Goal: Information Seeking & Learning: Learn about a topic

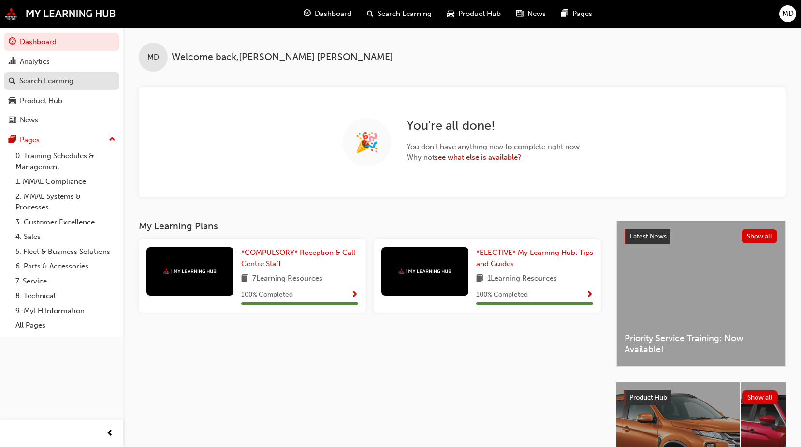
click at [49, 82] on div "Search Learning" at bounding box center [46, 80] width 54 height 11
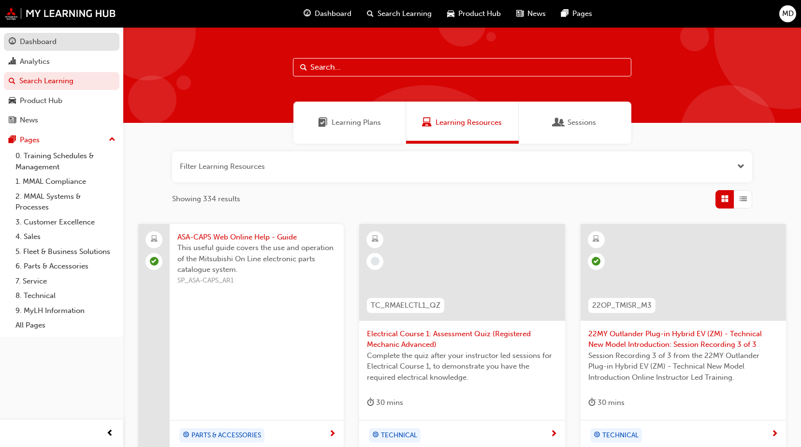
click at [52, 47] on div "Dashboard" at bounding box center [38, 41] width 37 height 11
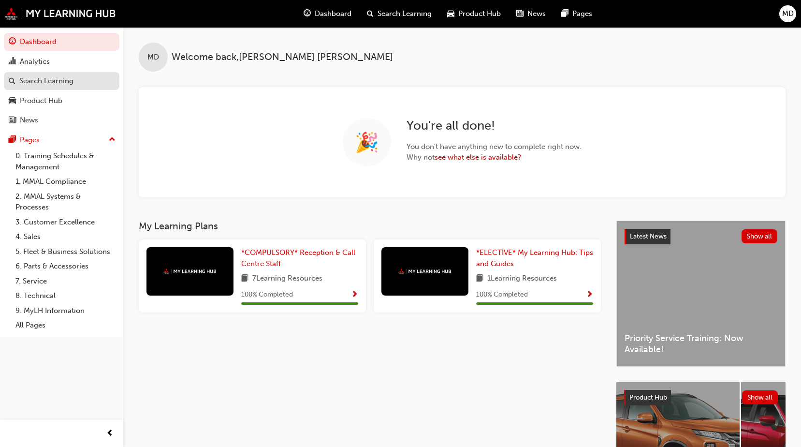
click at [56, 80] on div "Search Learning" at bounding box center [46, 80] width 54 height 11
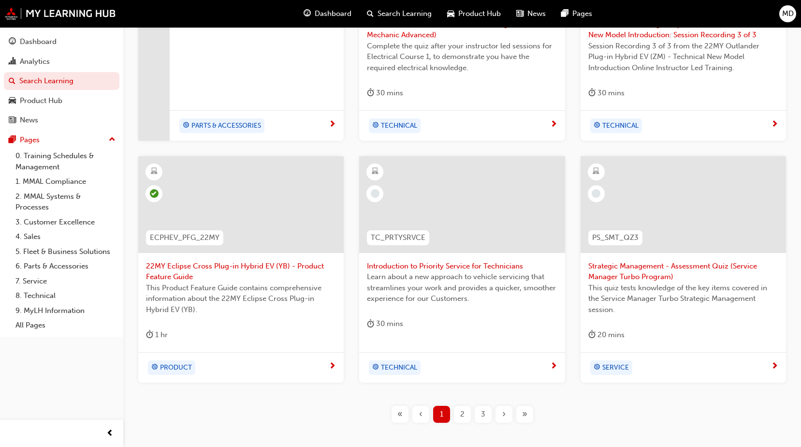
scroll to position [363, 0]
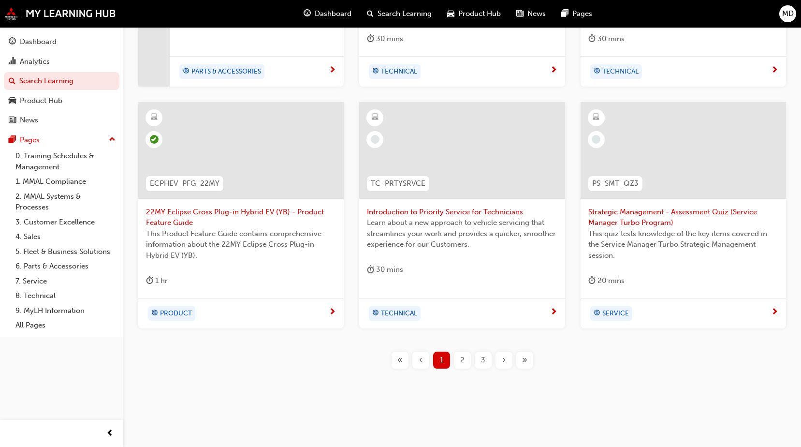
click at [465, 359] on div "2" at bounding box center [462, 359] width 17 height 17
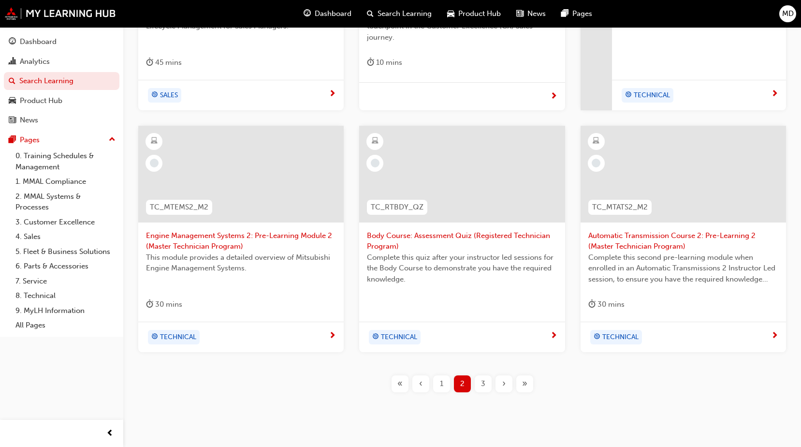
scroll to position [363, 0]
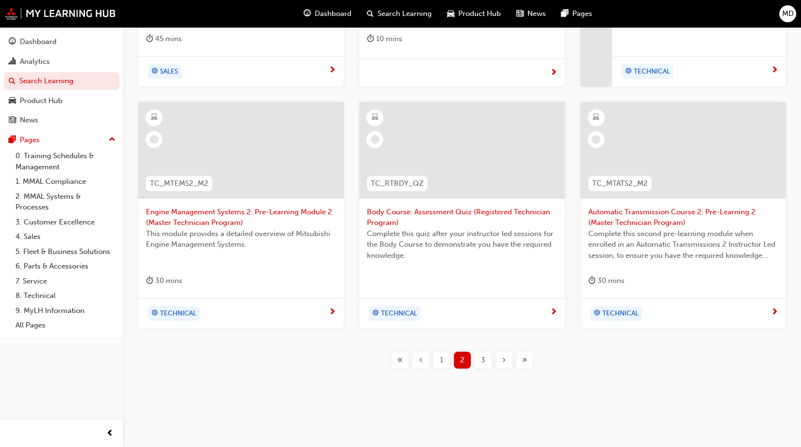
click at [486, 361] on div "3" at bounding box center [483, 359] width 17 height 17
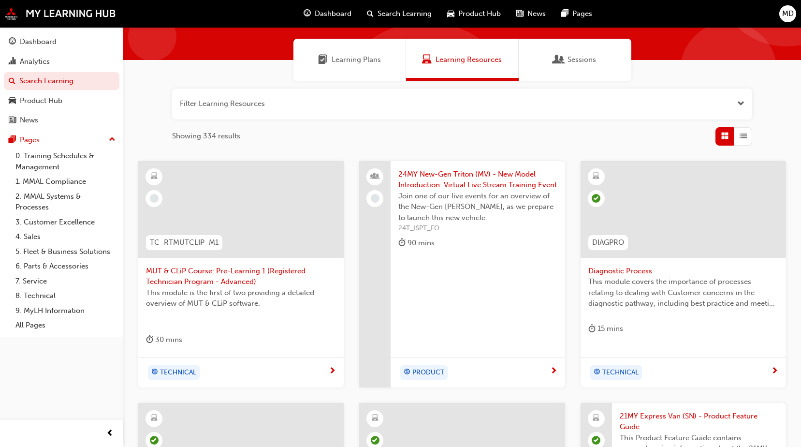
scroll to position [62, 0]
click at [465, 177] on span "24MY New-Gen Triton (MV) - New Model Introduction: Virtual Live Stream Training…" at bounding box center [477, 180] width 159 height 22
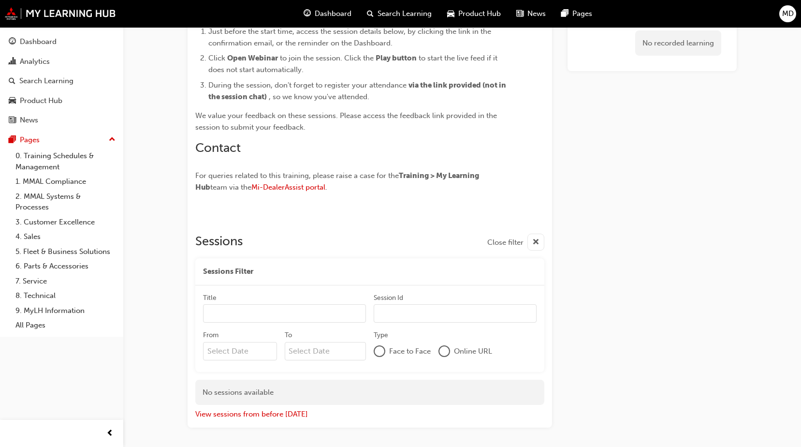
scroll to position [826, 0]
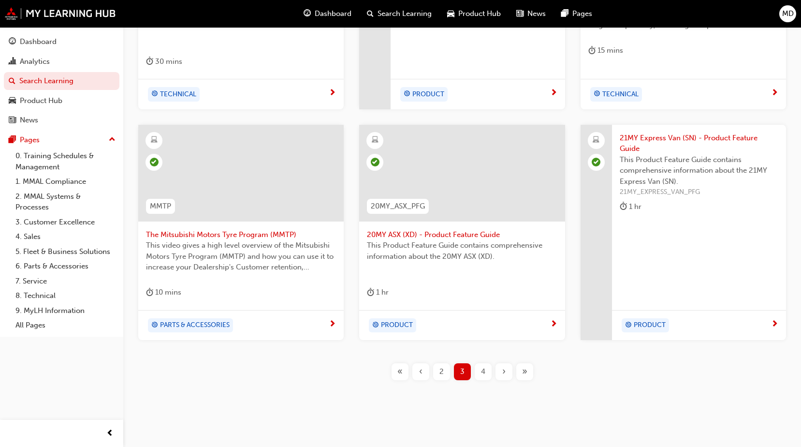
scroll to position [352, 0]
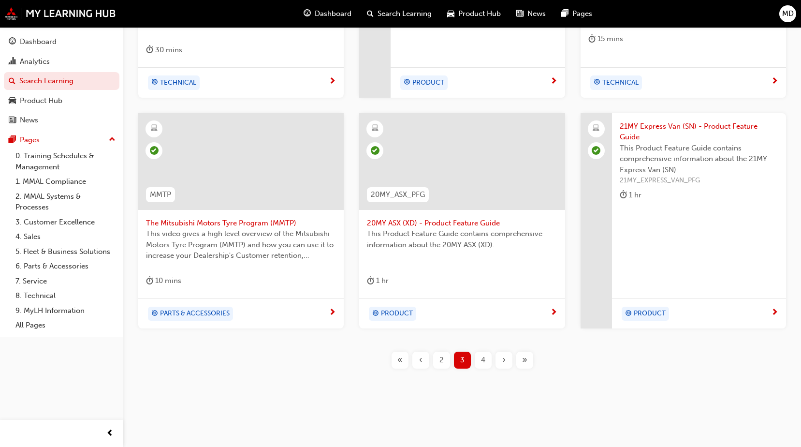
click at [481, 361] on span "4" at bounding box center [483, 359] width 4 height 11
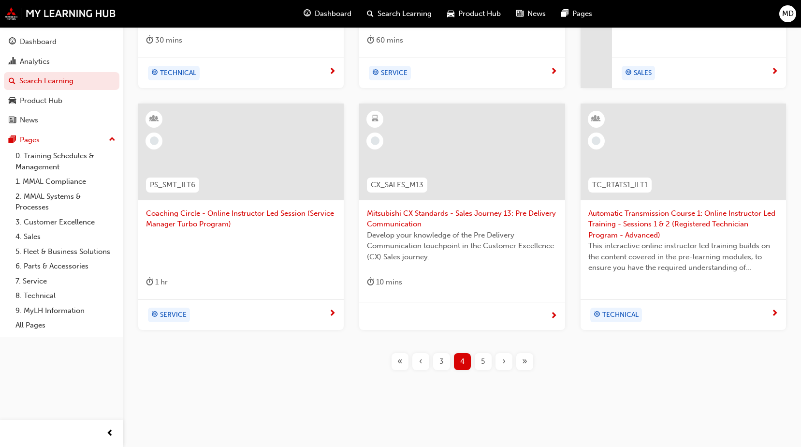
scroll to position [363, 0]
click at [482, 356] on span "5" at bounding box center [483, 359] width 4 height 11
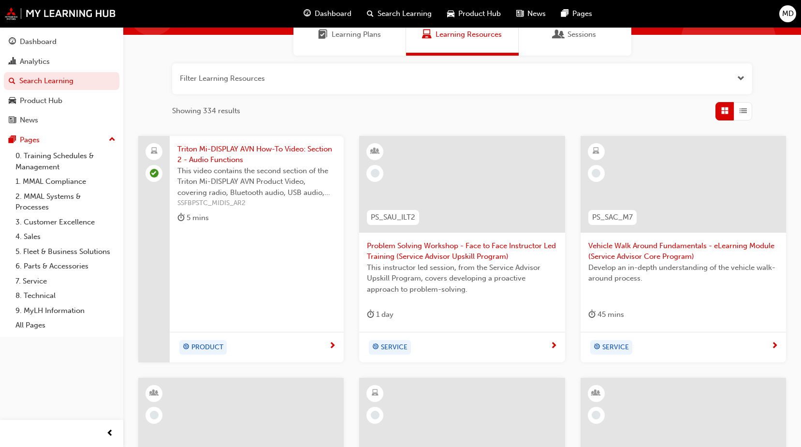
scroll to position [48, 0]
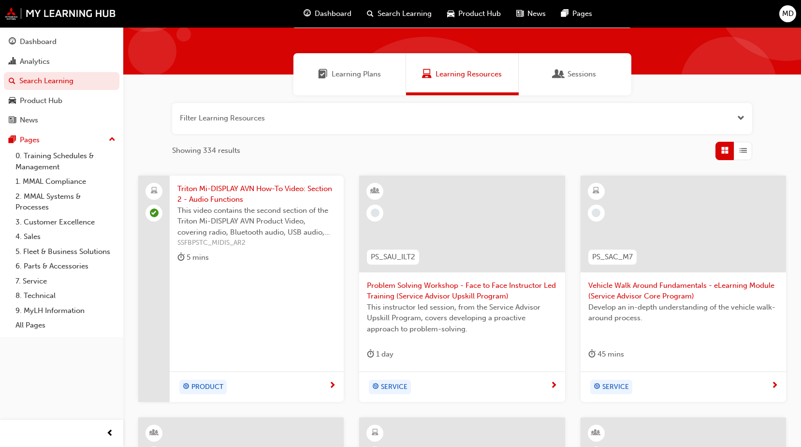
click at [646, 288] on span "Vehicle Walk Around Fundamentals - eLearning Module (Service Advisor Core Progr…" at bounding box center [683, 291] width 190 height 22
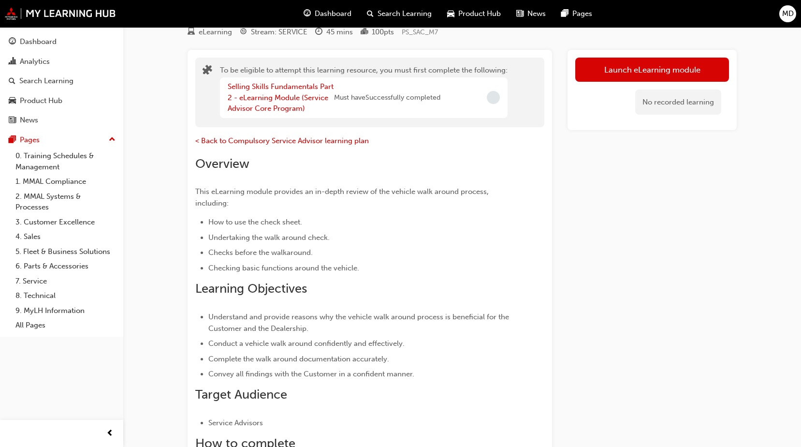
scroll to position [52, 0]
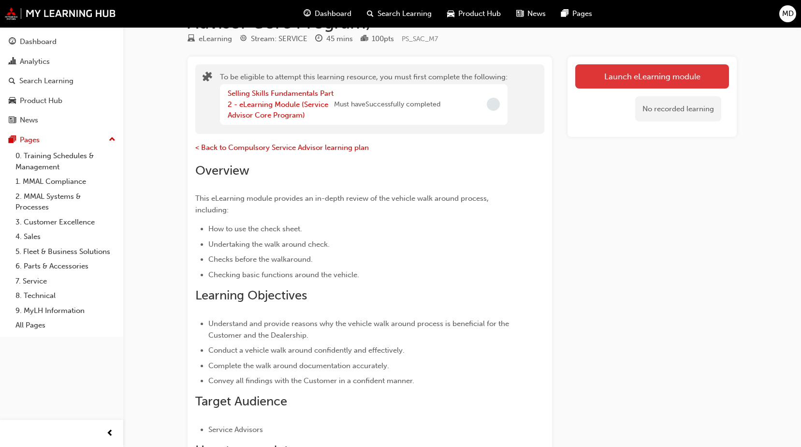
click at [645, 73] on button "Launch eLearning module" at bounding box center [652, 76] width 154 height 24
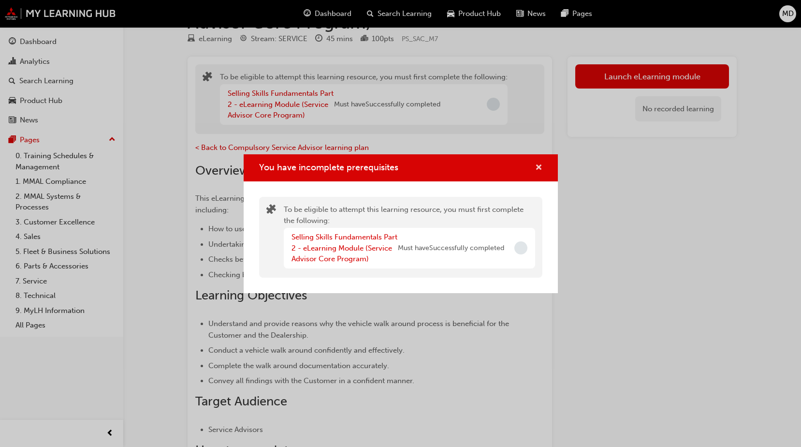
click at [537, 168] on span "cross-icon" at bounding box center [538, 168] width 7 height 9
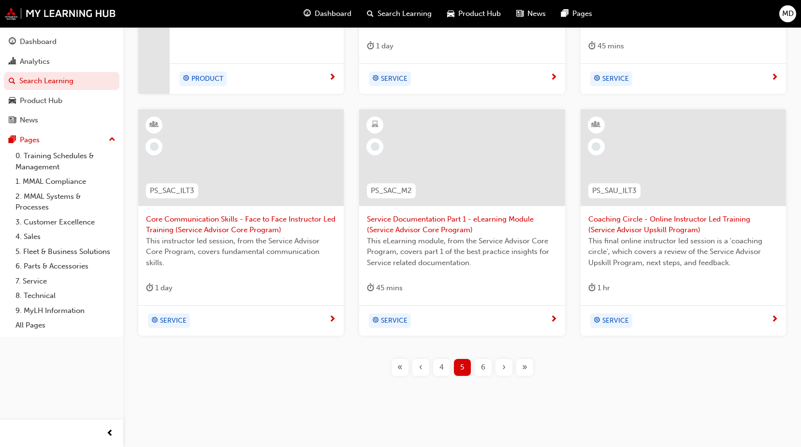
scroll to position [363, 0]
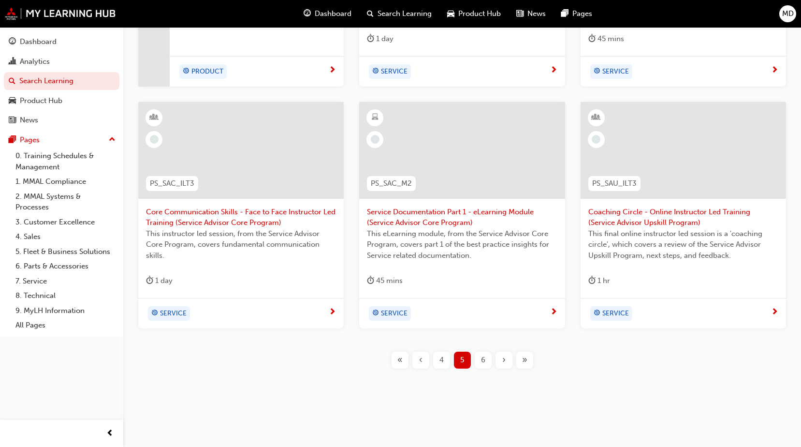
click at [484, 356] on span "6" at bounding box center [483, 359] width 4 height 11
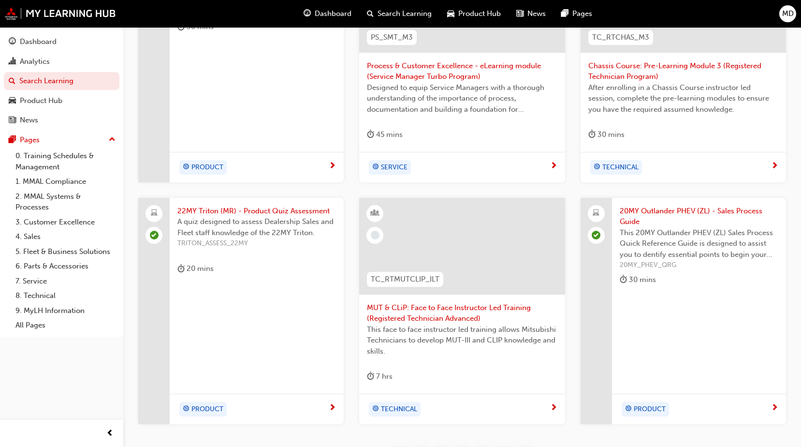
scroll to position [315, 0]
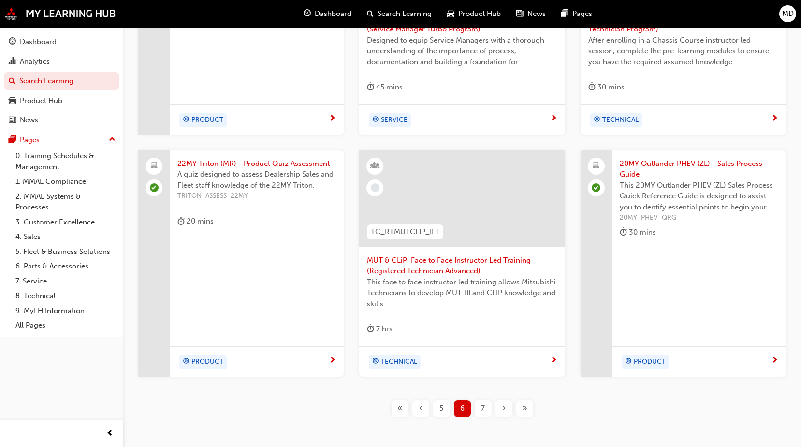
click at [485, 407] on div "7" at bounding box center [483, 408] width 17 height 17
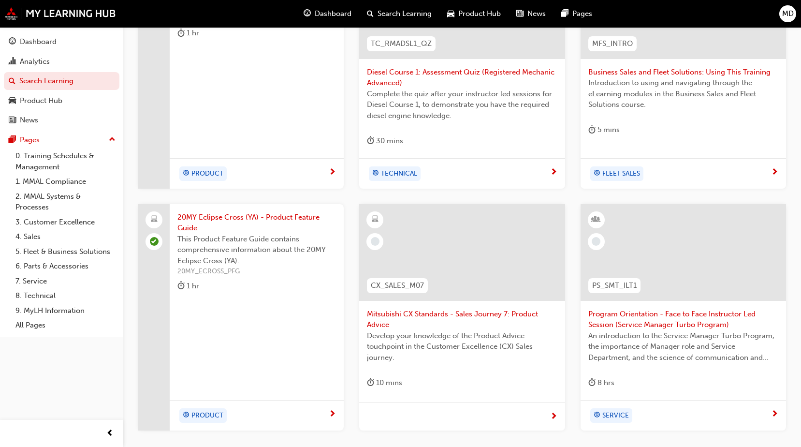
scroll to position [267, 0]
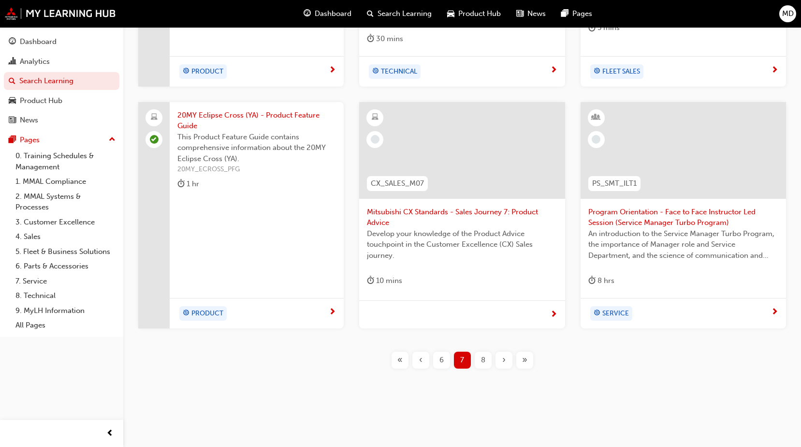
click at [484, 361] on span "8" at bounding box center [483, 359] width 4 height 11
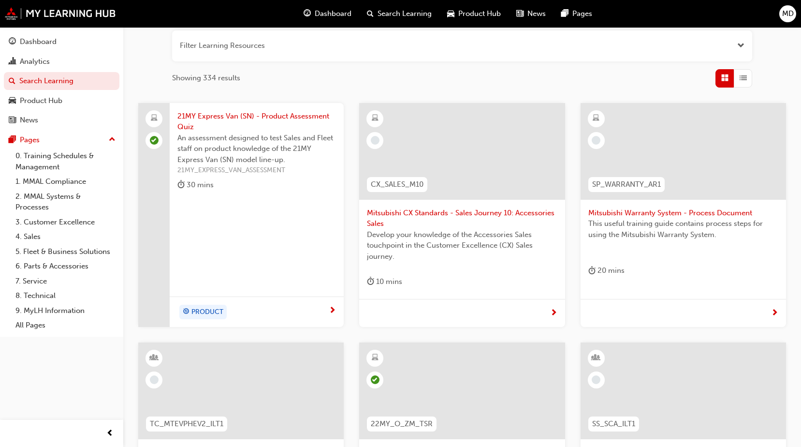
scroll to position [119, 0]
click at [618, 209] on span "Mitsubishi Warranty System - Process Document" at bounding box center [683, 214] width 190 height 11
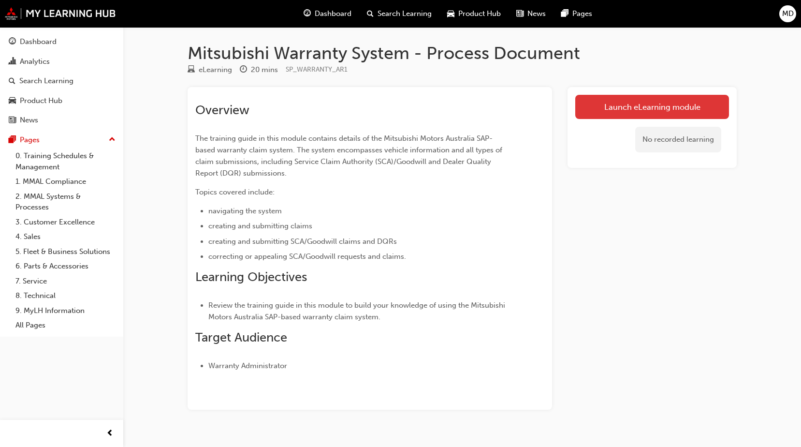
click at [649, 103] on link "Launch eLearning module" at bounding box center [652, 107] width 154 height 24
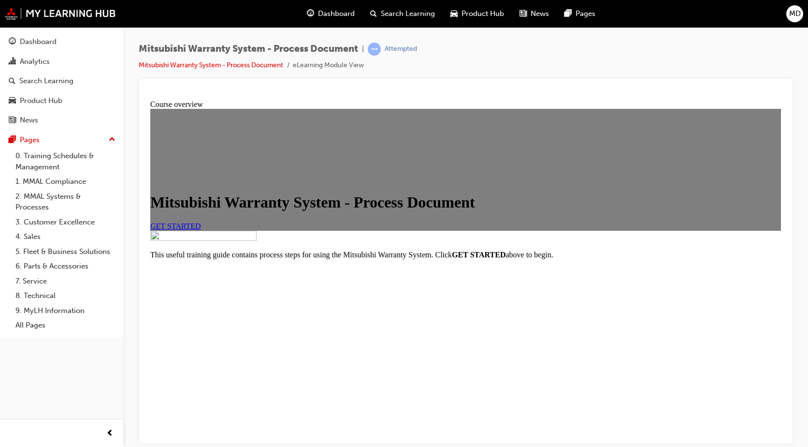
scroll to position [108, 0]
click at [201, 221] on span "GET STARTED" at bounding box center [175, 225] width 51 height 8
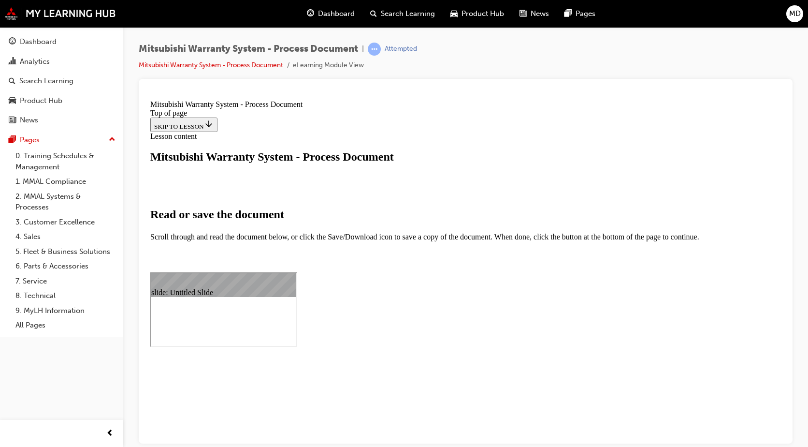
scroll to position [193, 0]
select select "auto"
type input "42"
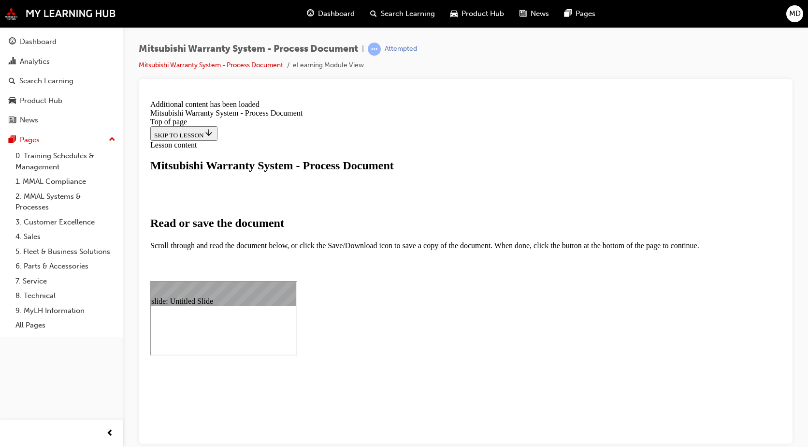
scroll to position [449, 0]
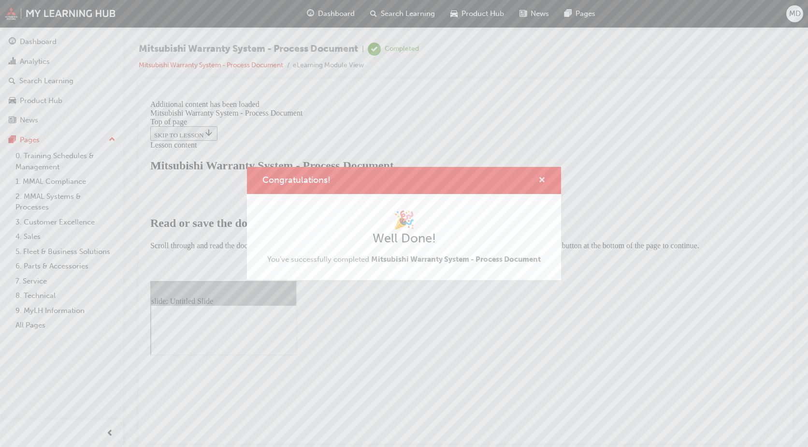
click at [540, 179] on span "cross-icon" at bounding box center [541, 180] width 7 height 9
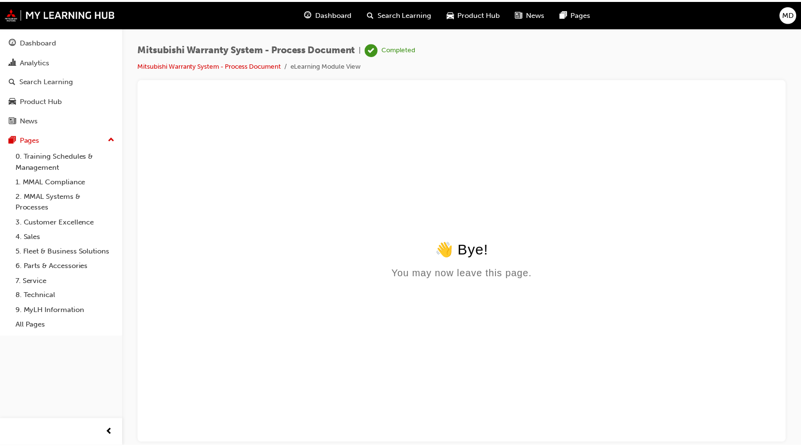
scroll to position [0, 0]
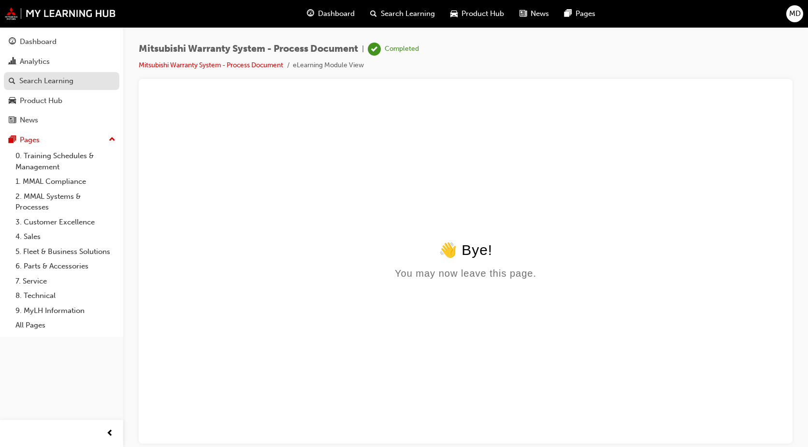
click at [51, 83] on div "Search Learning" at bounding box center [46, 80] width 54 height 11
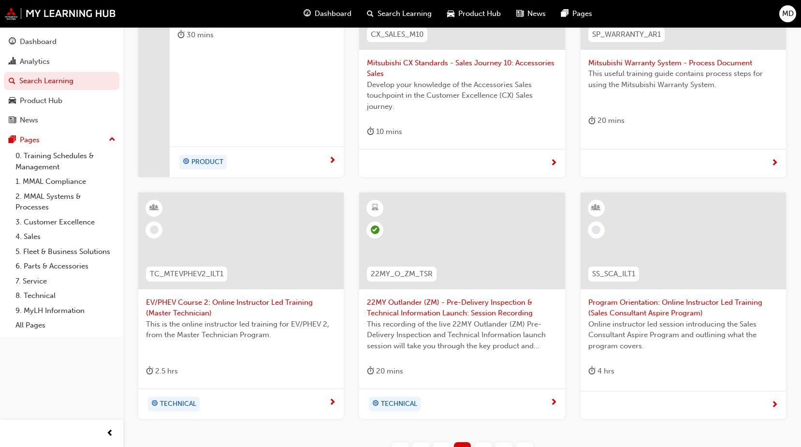
scroll to position [361, 0]
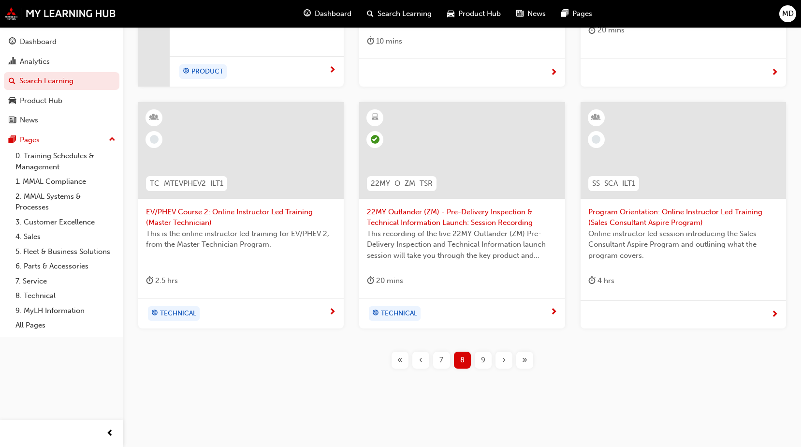
click at [481, 357] on span "9" at bounding box center [483, 359] width 4 height 11
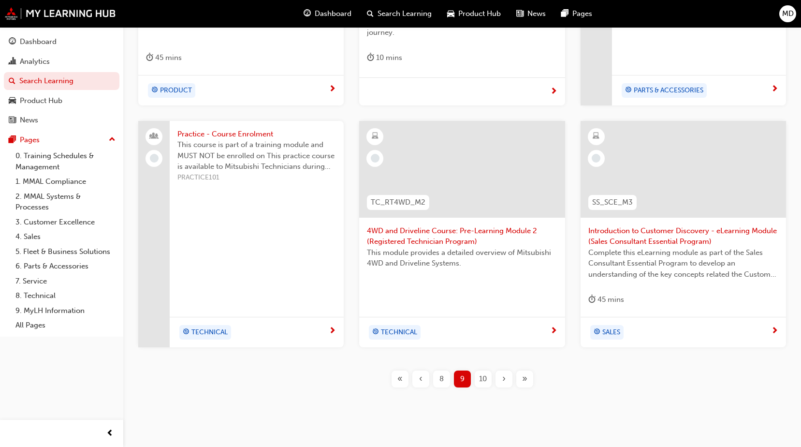
scroll to position [361, 0]
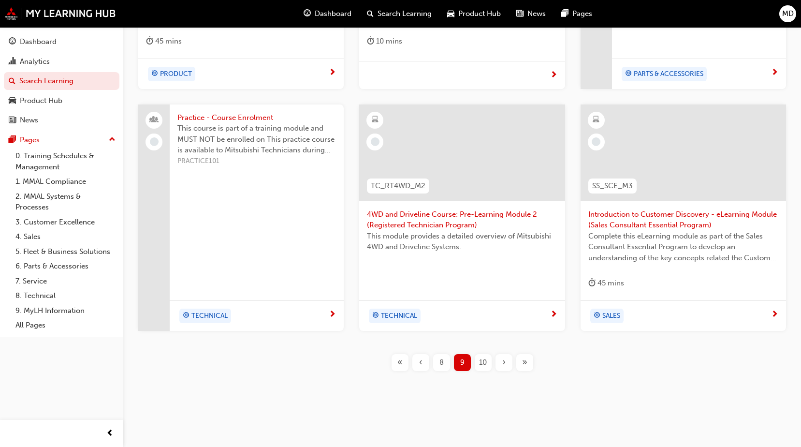
click at [482, 360] on span "10" at bounding box center [483, 362] width 8 height 11
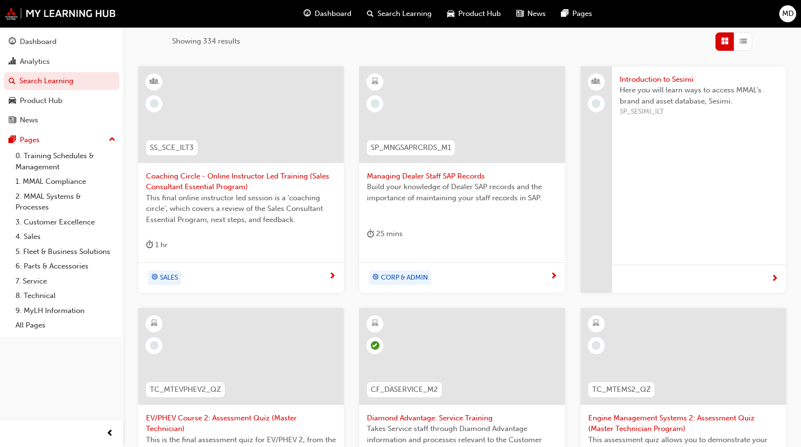
scroll to position [313, 0]
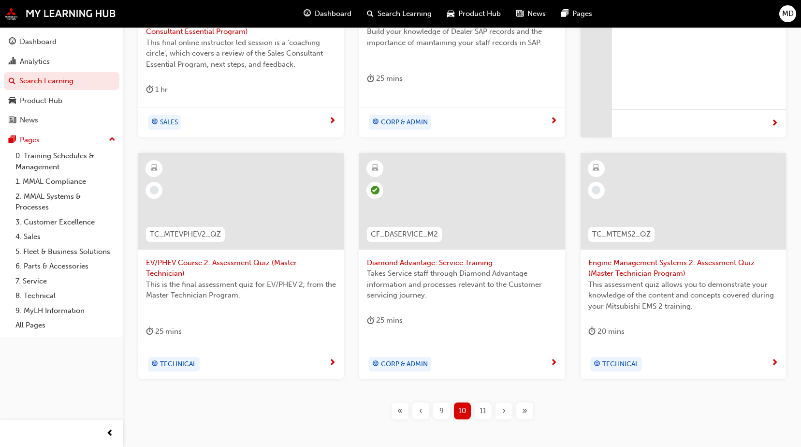
click at [485, 410] on span "11" at bounding box center [482, 410] width 7 height 11
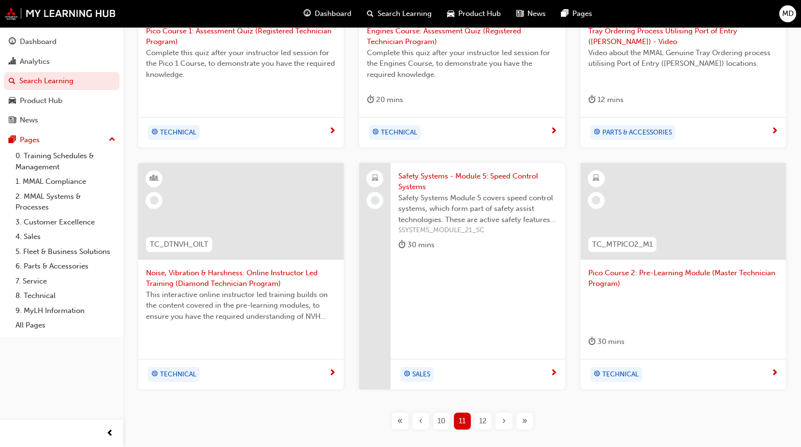
scroll to position [313, 0]
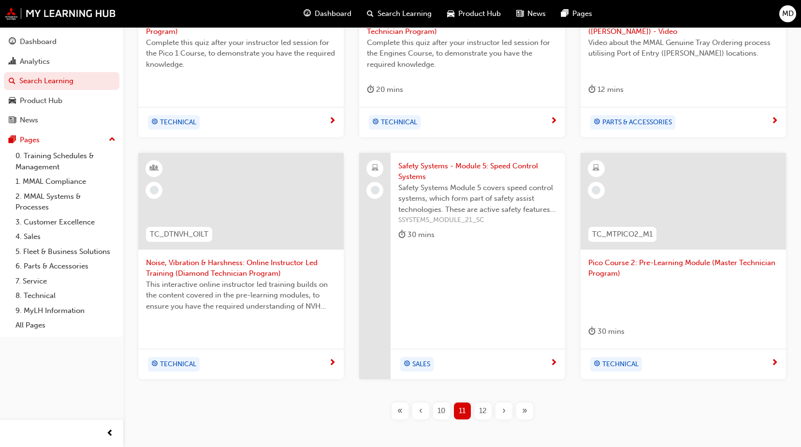
click at [485, 411] on span "12" at bounding box center [483, 410] width 8 height 11
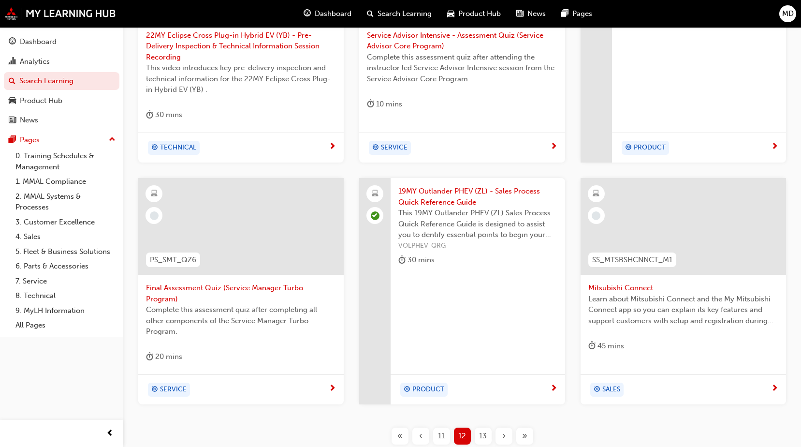
scroll to position [361, 0]
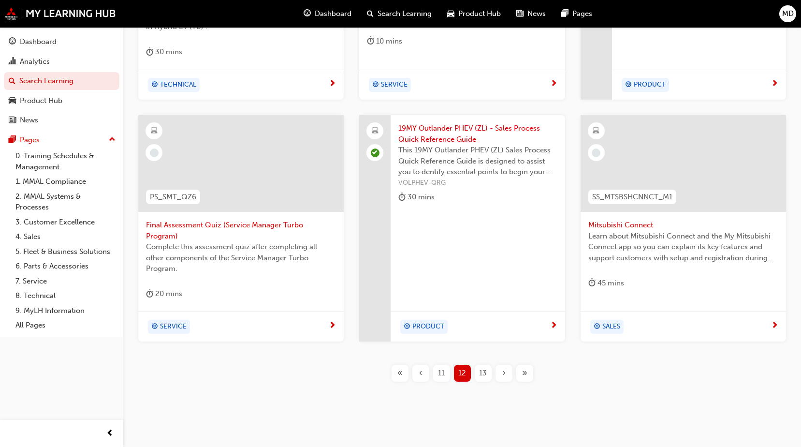
click at [485, 367] on span "13" at bounding box center [483, 372] width 8 height 11
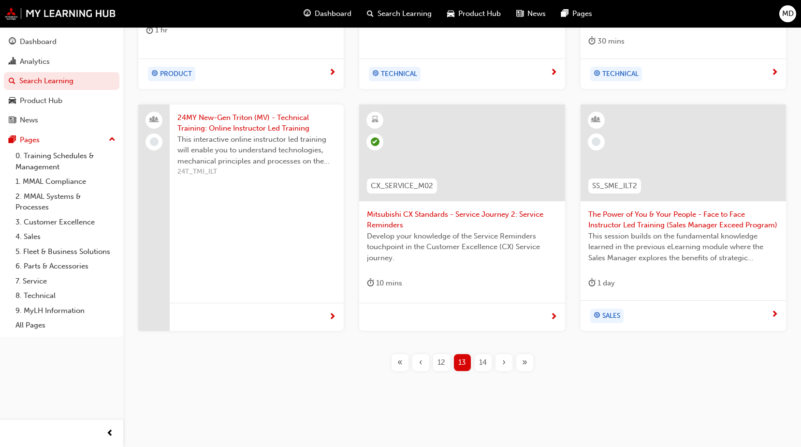
click at [486, 364] on span "14" at bounding box center [483, 362] width 8 height 11
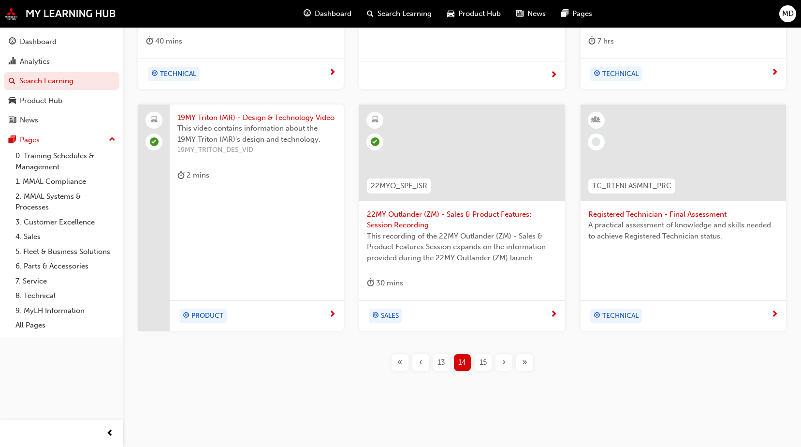
click at [486, 364] on span "15" at bounding box center [482, 362] width 7 height 11
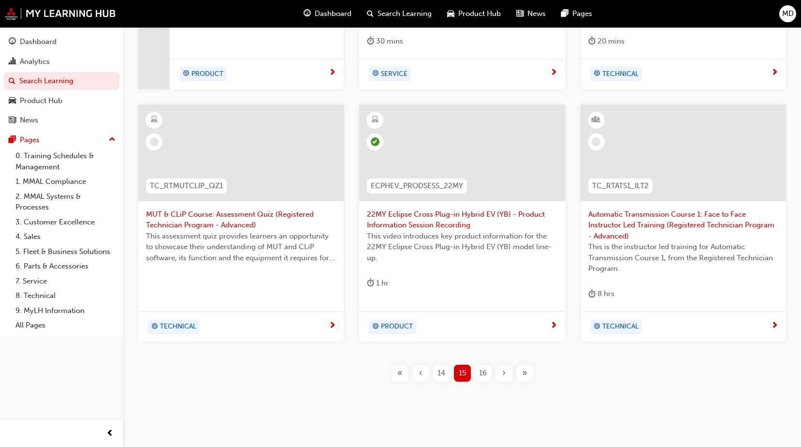
click at [486, 371] on span "16" at bounding box center [483, 372] width 8 height 11
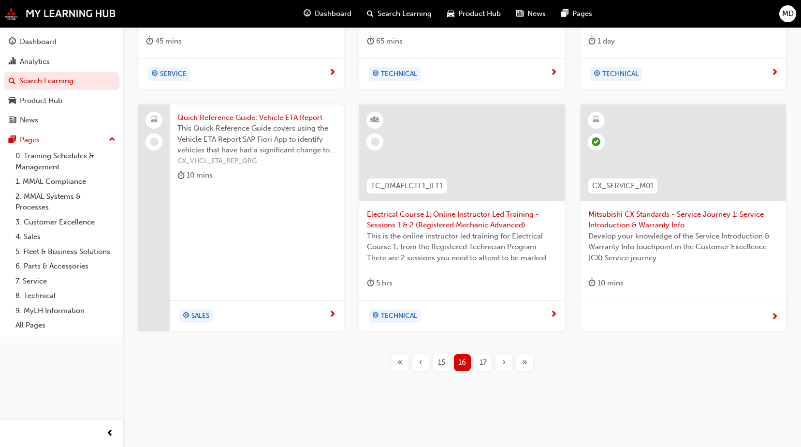
click at [482, 361] on span "17" at bounding box center [482, 362] width 7 height 11
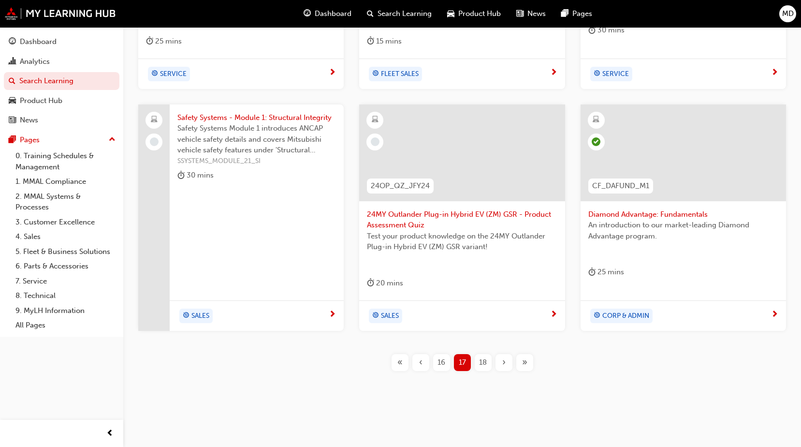
click at [482, 361] on span "18" at bounding box center [483, 362] width 8 height 11
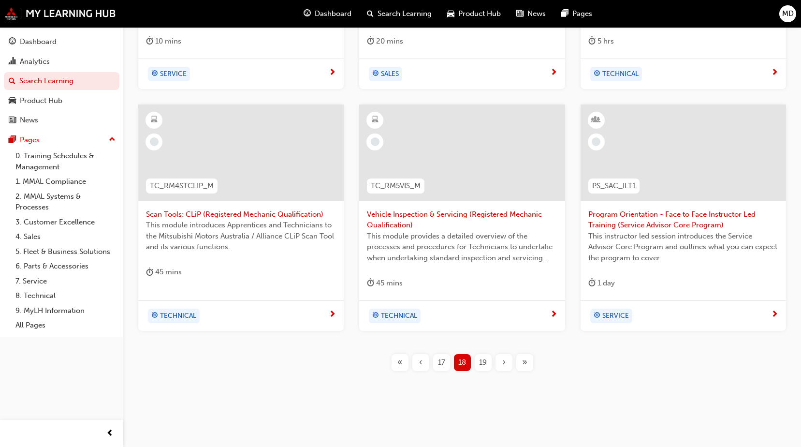
click at [482, 361] on span "19" at bounding box center [483, 362] width 8 height 11
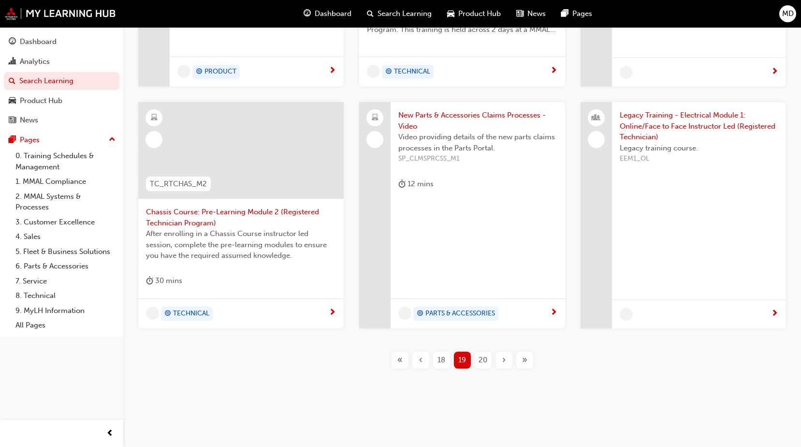
scroll to position [348, 0]
click at [440, 361] on span "18" at bounding box center [441, 359] width 8 height 11
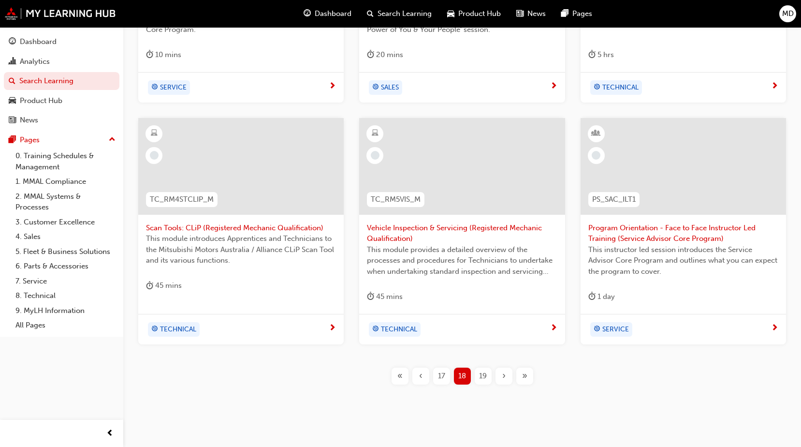
click at [483, 375] on span "19" at bounding box center [483, 375] width 8 height 11
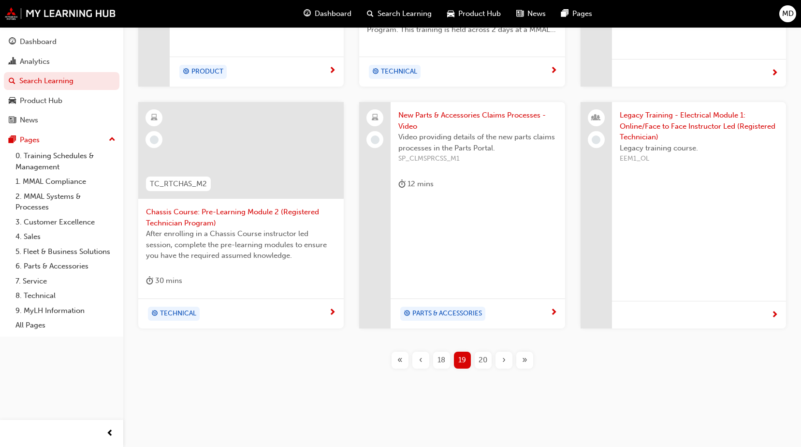
click at [477, 359] on div "20" at bounding box center [483, 359] width 17 height 17
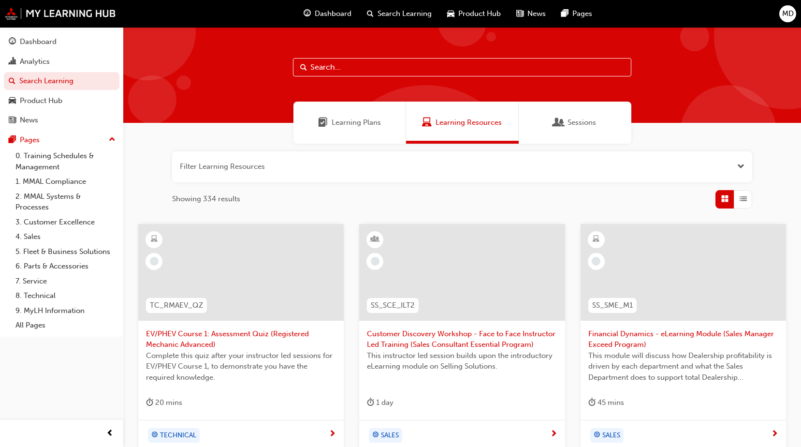
click at [785, 18] on span "MD" at bounding box center [788, 13] width 12 height 11
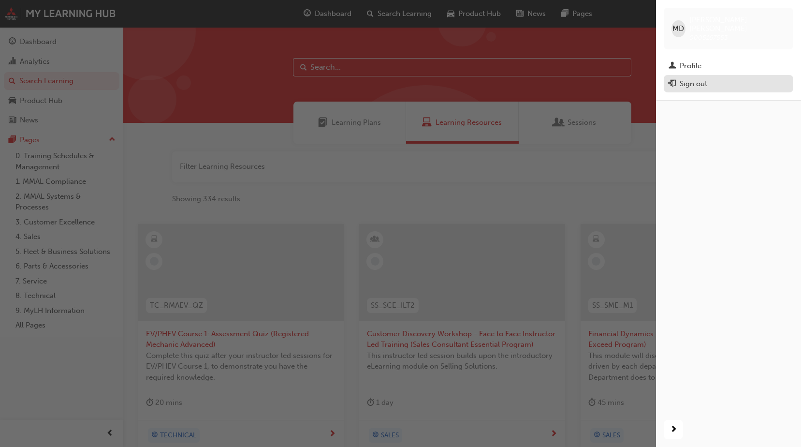
click at [693, 78] on div "Sign out" at bounding box center [694, 83] width 28 height 11
